Goal: Find specific page/section: Find specific page/section

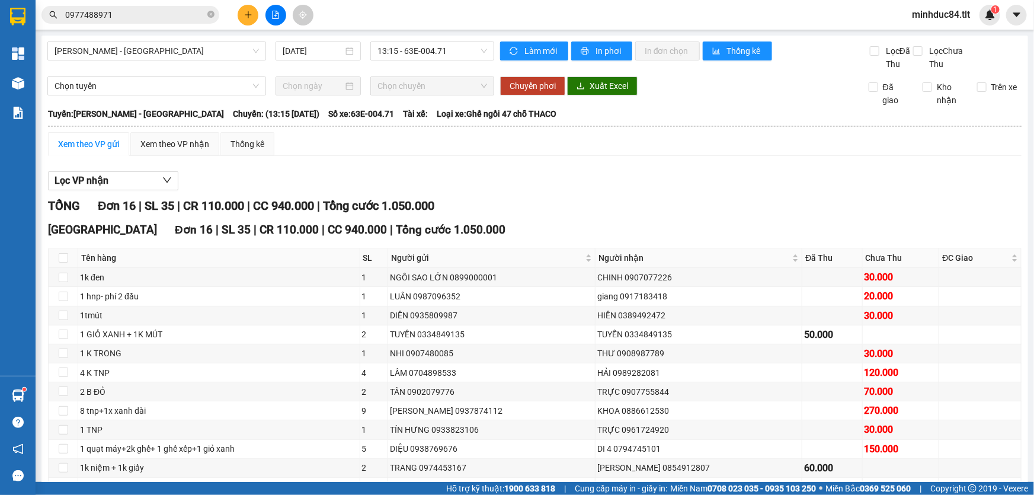
click at [211, 12] on icon "close-circle" at bounding box center [210, 14] width 7 height 7
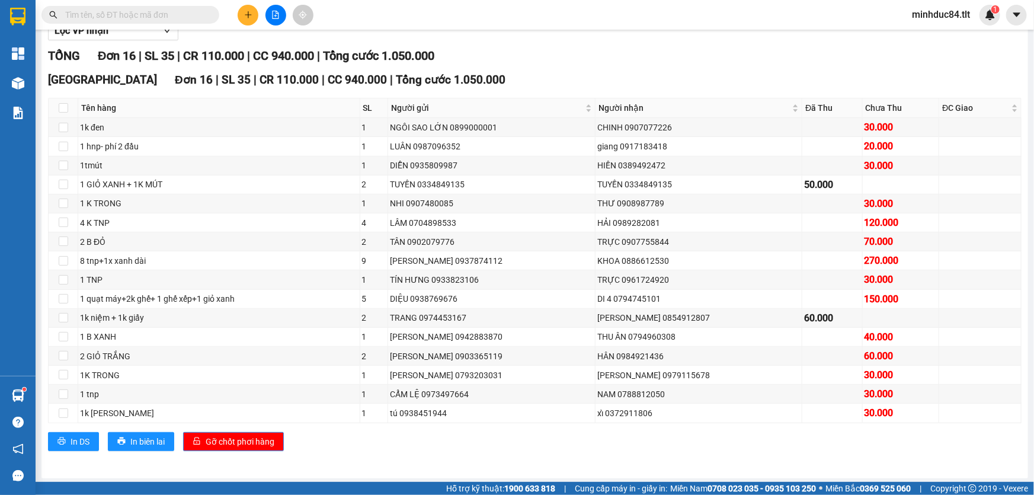
click at [161, 24] on div "Kết quả [PERSON_NAME] ( 43 ) Bộ lọc Ngày tạo [PERSON_NAME] nhất Mã ĐH Trạng thá…" at bounding box center [115, 15] width 231 height 21
click at [163, 12] on input "text" at bounding box center [135, 14] width 140 height 13
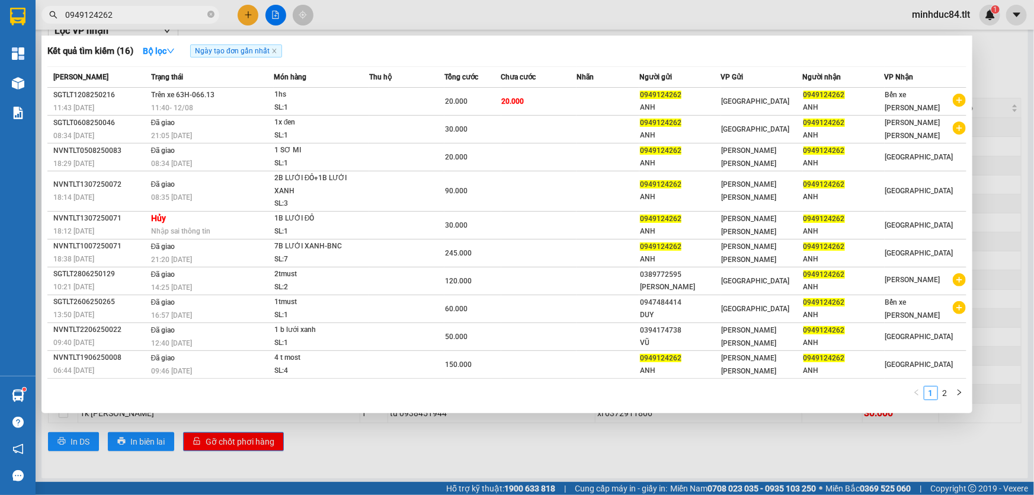
type input "0949124262"
click at [368, 441] on div at bounding box center [517, 247] width 1034 height 495
drag, startPoint x: 216, startPoint y: 19, endPoint x: 209, endPoint y: 21, distance: 7.3
click at [212, 20] on span "0949124262" at bounding box center [130, 15] width 178 height 18
click at [209, 21] on span at bounding box center [210, 14] width 7 height 13
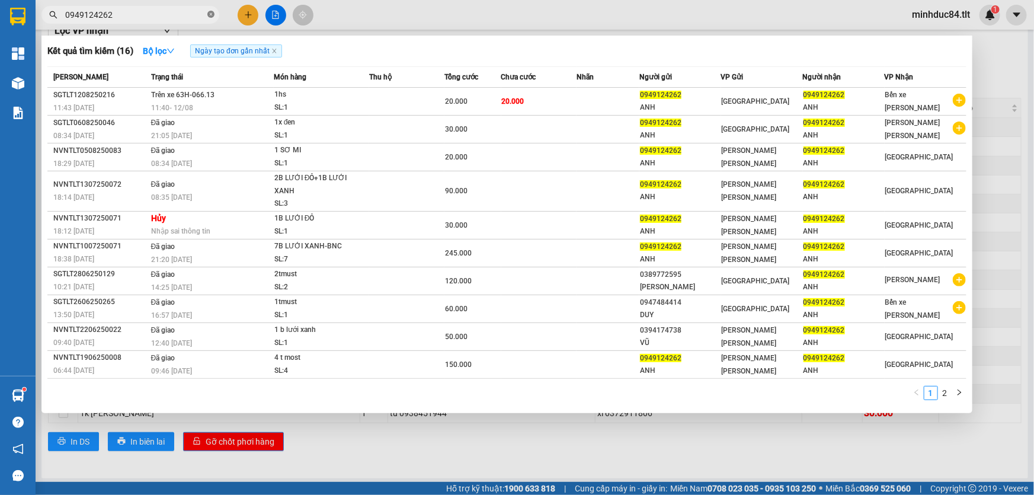
click at [212, 12] on icon "close-circle" at bounding box center [210, 14] width 7 height 7
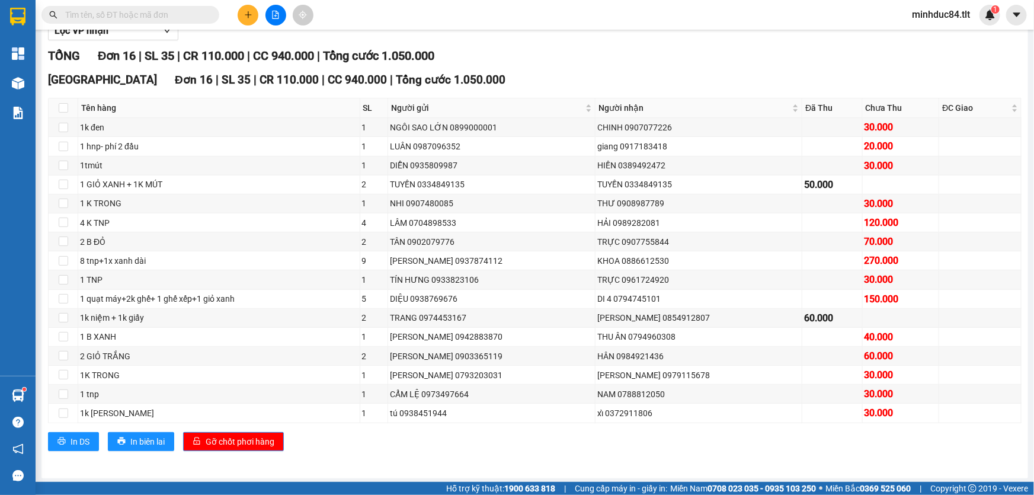
click at [185, 12] on input "text" at bounding box center [135, 14] width 140 height 13
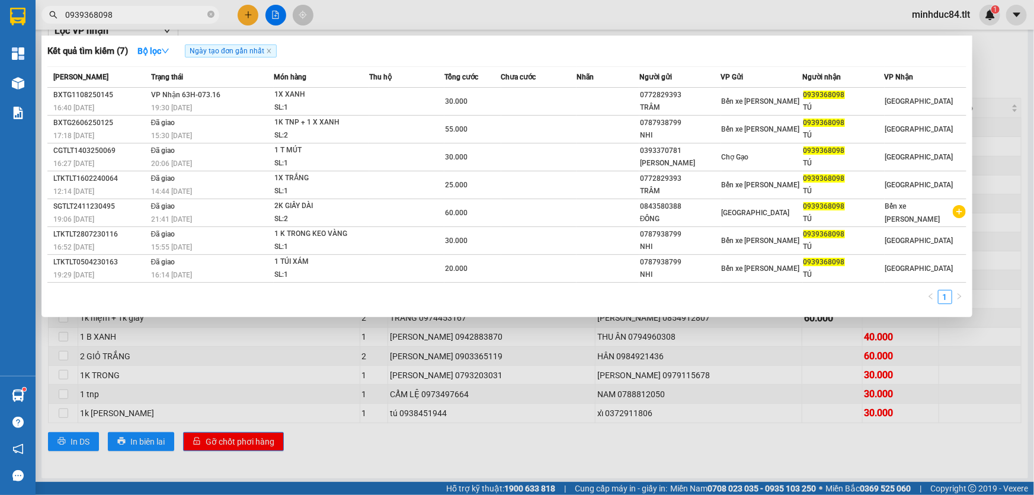
type input "0939368098"
click at [208, 12] on icon "close-circle" at bounding box center [210, 14] width 7 height 7
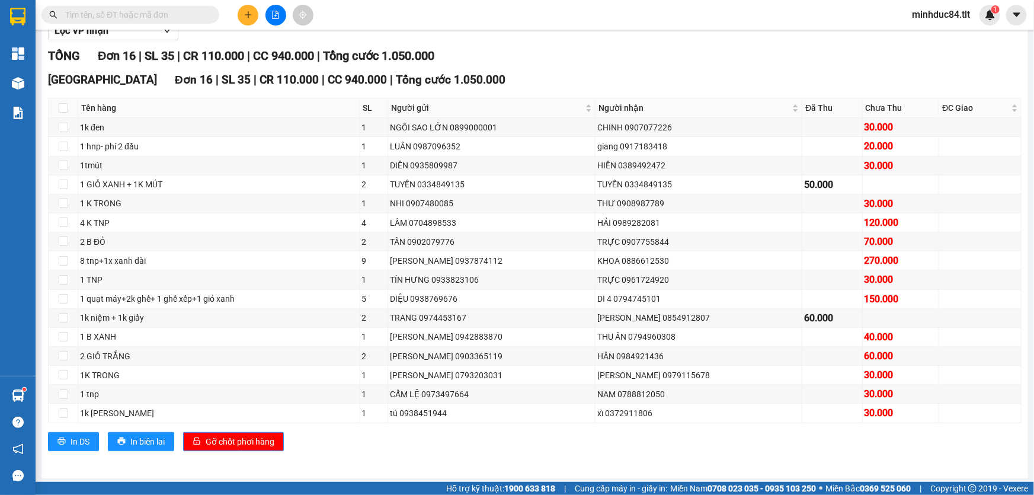
click at [185, 17] on input "text" at bounding box center [135, 14] width 140 height 13
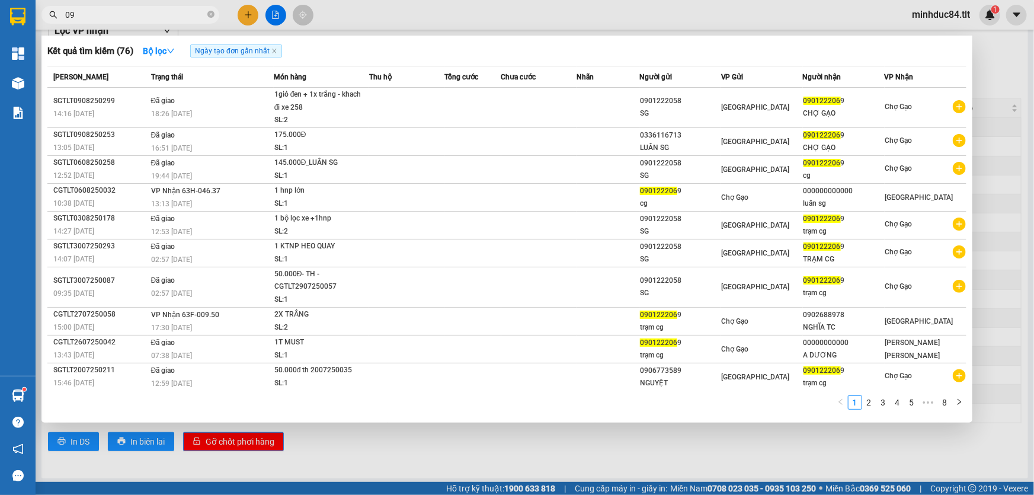
type input "0"
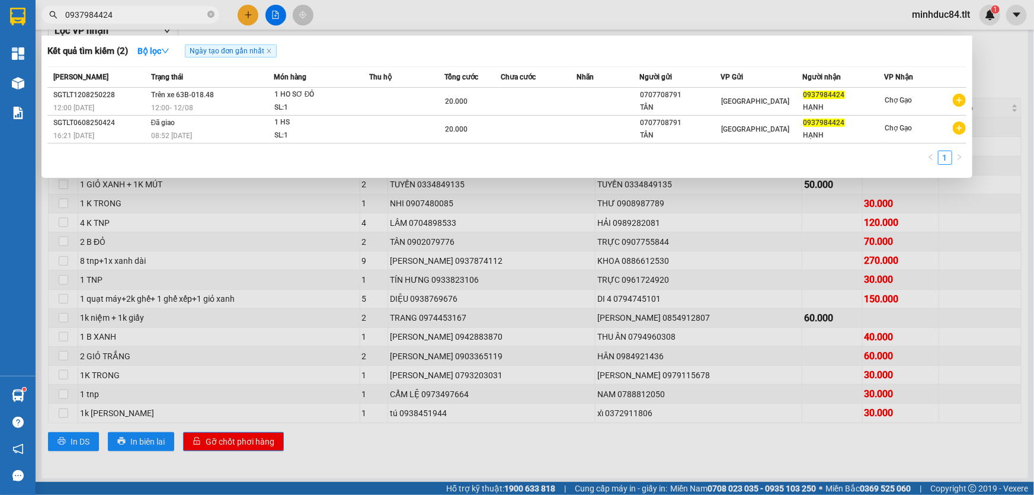
type input "0937984424"
